Goal: Navigation & Orientation: Find specific page/section

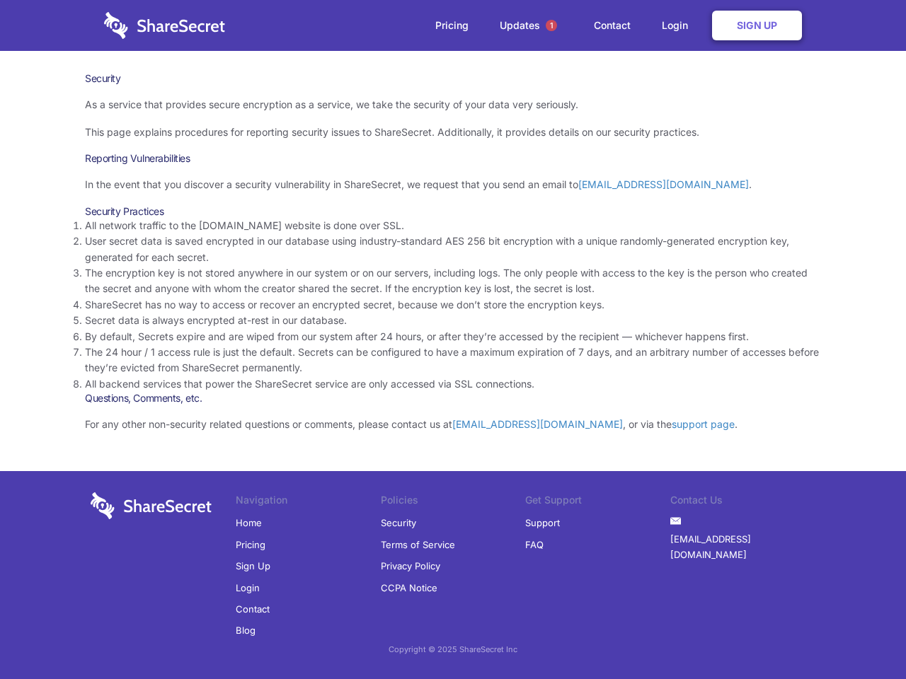
click at [453, 340] on li "By default, Secrets expire and are wiped from our system after 24 hours, or aft…" at bounding box center [453, 337] width 736 height 16
click at [551, 25] on span "1" at bounding box center [551, 25] width 11 height 11
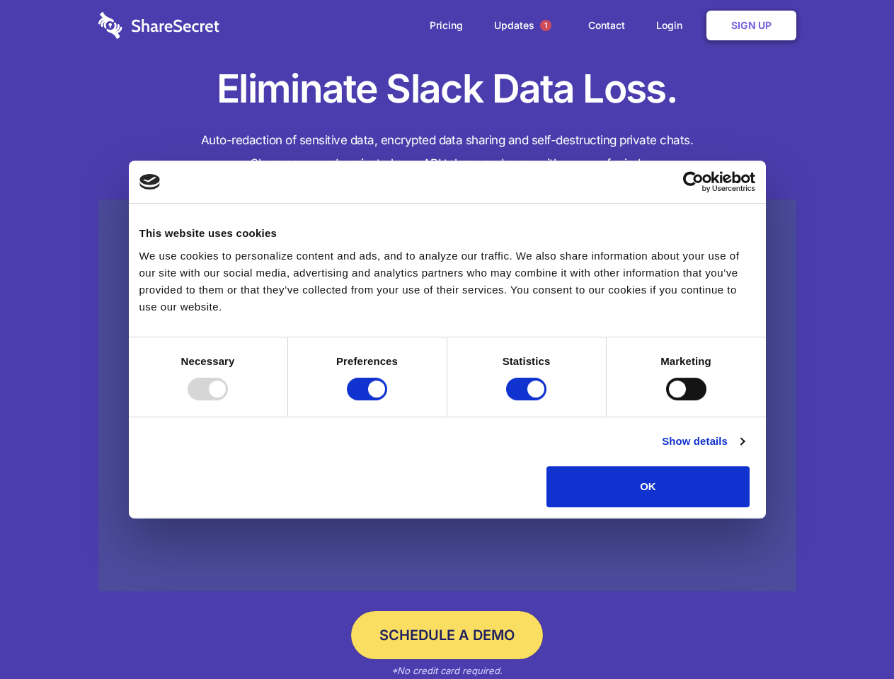
click at [228, 401] on div at bounding box center [208, 389] width 40 height 23
click at [387, 401] on input "Preferences" at bounding box center [367, 389] width 40 height 23
checkbox input "false"
click at [528, 401] on input "Statistics" at bounding box center [526, 389] width 40 height 23
checkbox input "false"
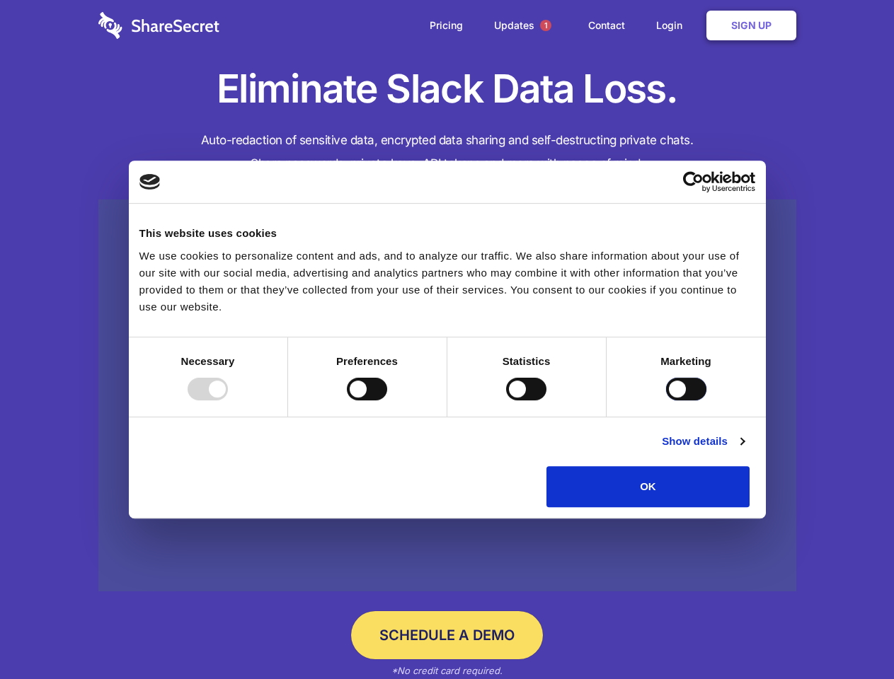
click at [666, 401] on input "Marketing" at bounding box center [686, 389] width 40 height 23
checkbox input "true"
click at [744, 450] on link "Show details" at bounding box center [703, 441] width 82 height 17
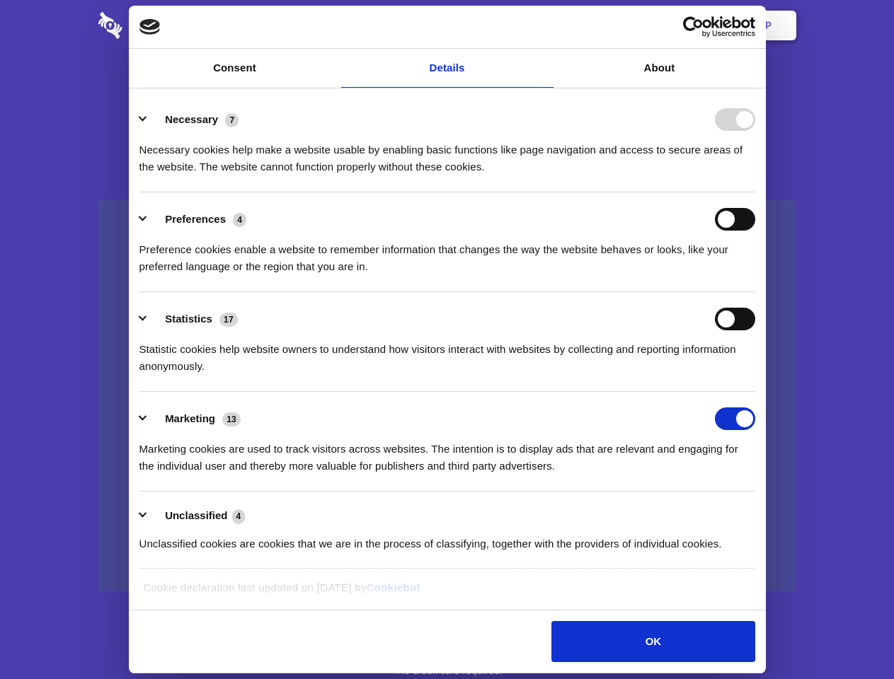
click at [755, 192] on li "Necessary 7 Necessary cookies help make a website usable by enabling basic func…" at bounding box center [447, 143] width 616 height 100
click at [545, 25] on span "1" at bounding box center [545, 25] width 11 height 11
